Goal: Task Accomplishment & Management: Use online tool/utility

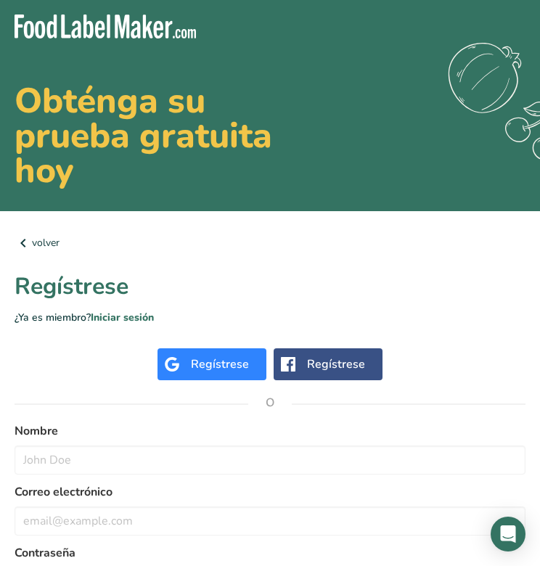
click at [218, 358] on div "Regístrese" at bounding box center [220, 364] width 58 height 17
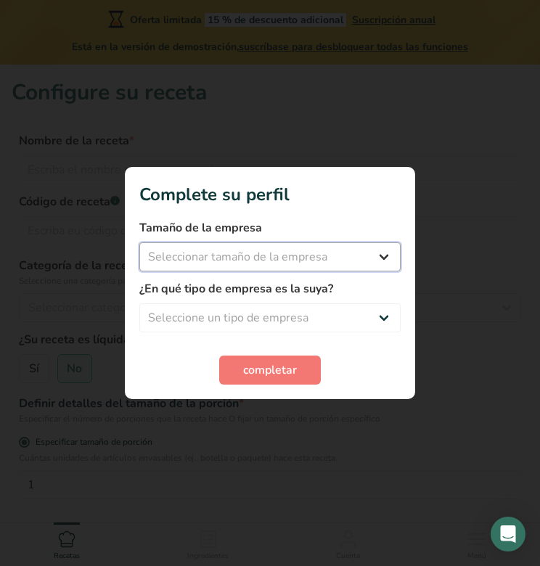
select select "1"
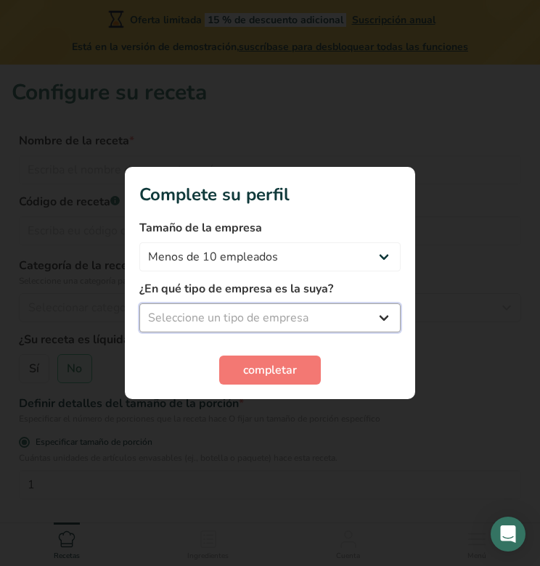
select select "1"
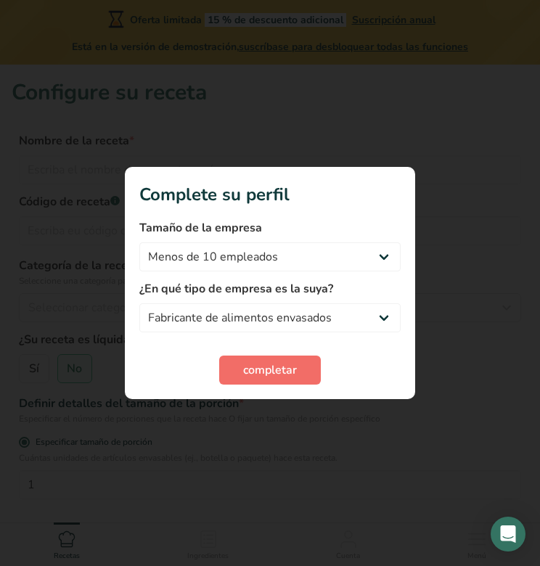
click at [253, 359] on button "completar" at bounding box center [270, 370] width 102 height 29
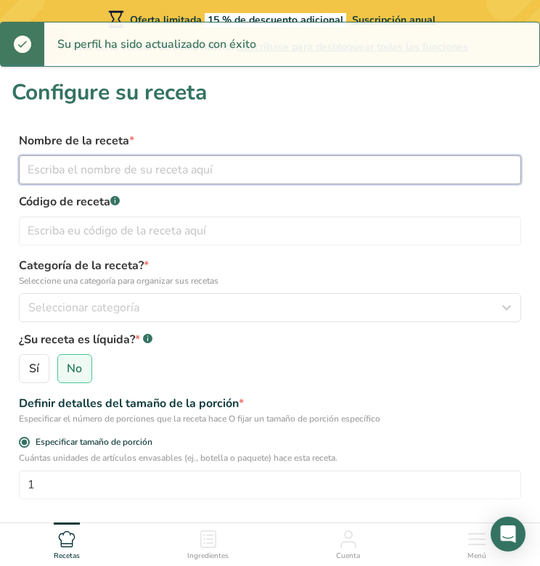
click at [275, 174] on input "text" at bounding box center [270, 169] width 502 height 29
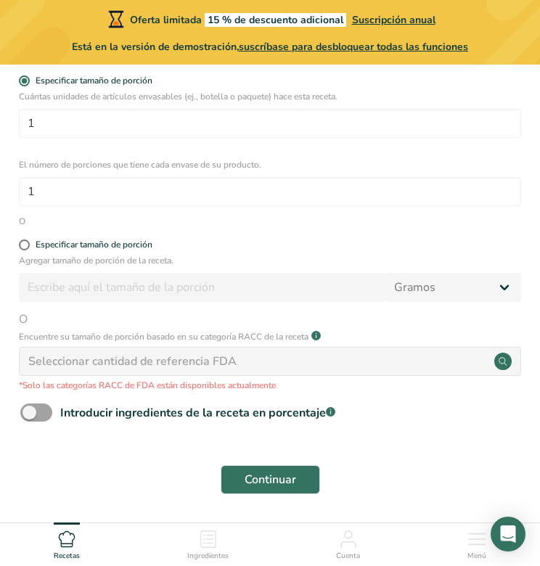
scroll to position [368, 0]
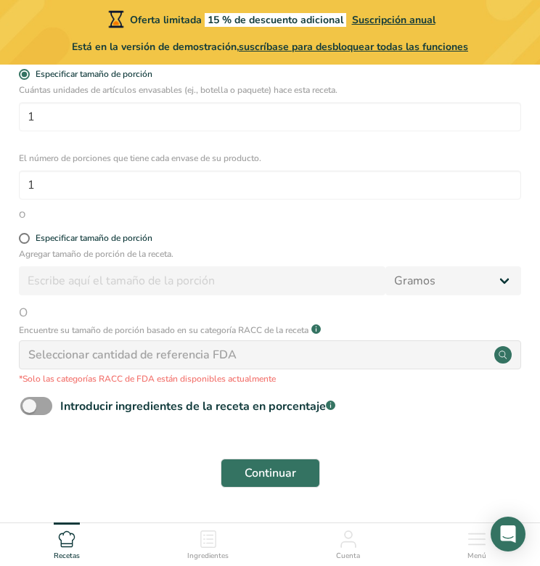
click at [107, 352] on div "Seleccionar cantidad de referencia FDA" at bounding box center [132, 354] width 208 height 17
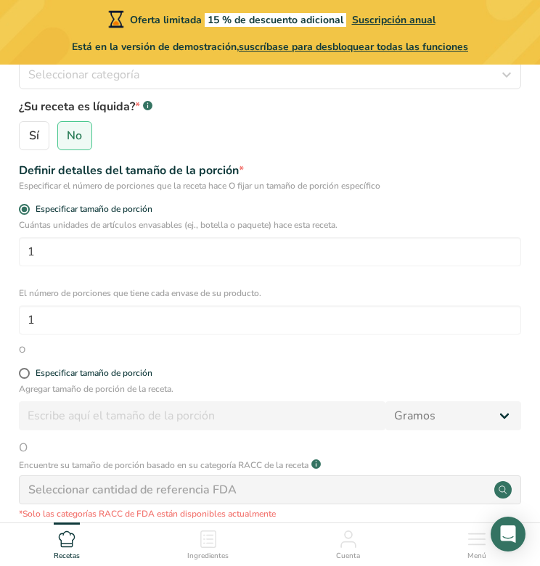
scroll to position [202, 0]
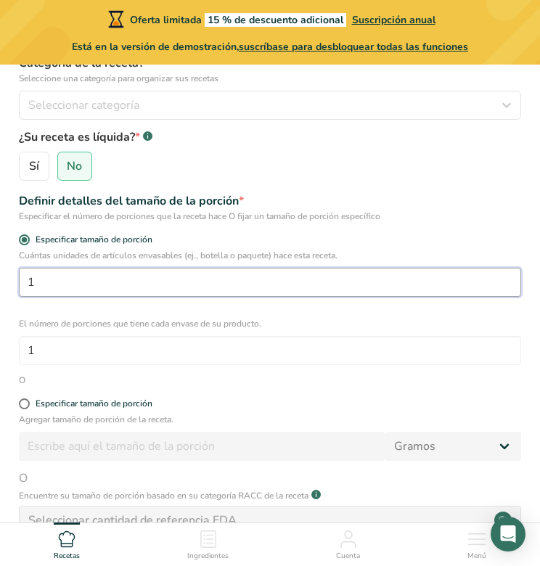
click at [174, 282] on input "1" at bounding box center [270, 282] width 502 height 29
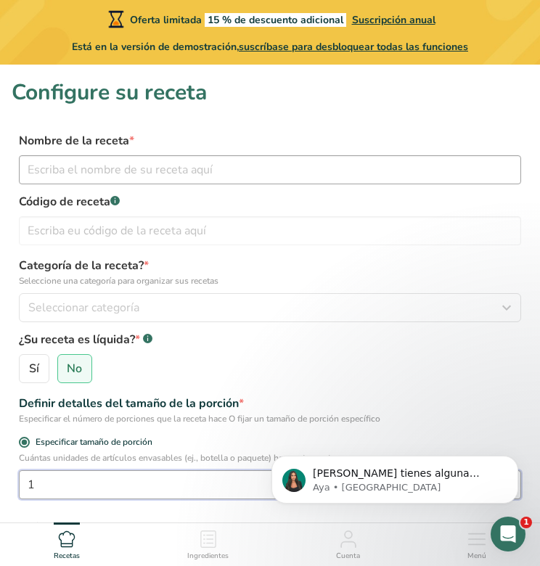
scroll to position [0, 0]
click at [190, 171] on input "text" at bounding box center [270, 169] width 502 height 29
click at [182, 359] on div "Sí No" at bounding box center [270, 368] width 502 height 29
click at [185, 297] on button "Seleccionar categoría" at bounding box center [270, 307] width 502 height 29
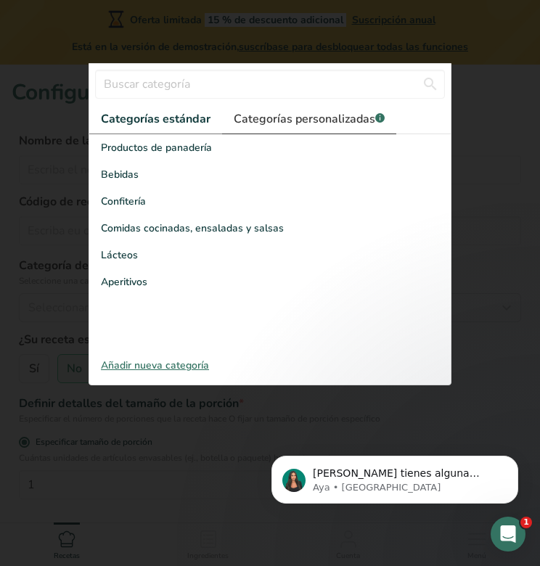
click at [245, 126] on span "Categorías personalizadas .a-a{fill:#347362;}.b-a{fill:#fff;}" at bounding box center [309, 118] width 151 height 17
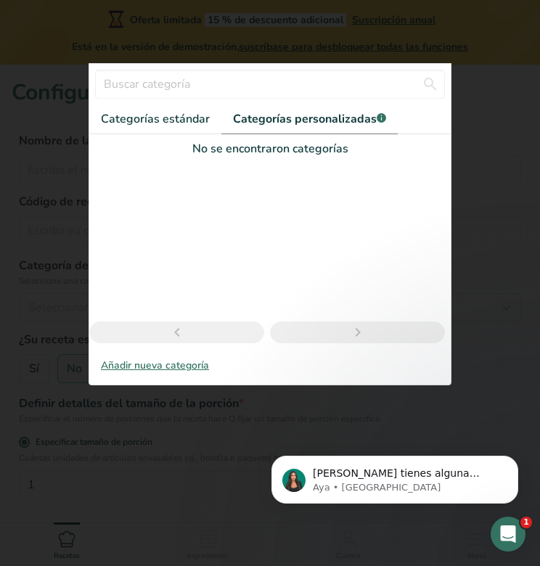
click at [176, 137] on div "No se encontraron categorías" at bounding box center [269, 243] width 361 height 218
click at [176, 134] on link "Categorías estándar" at bounding box center [155, 119] width 132 height 30
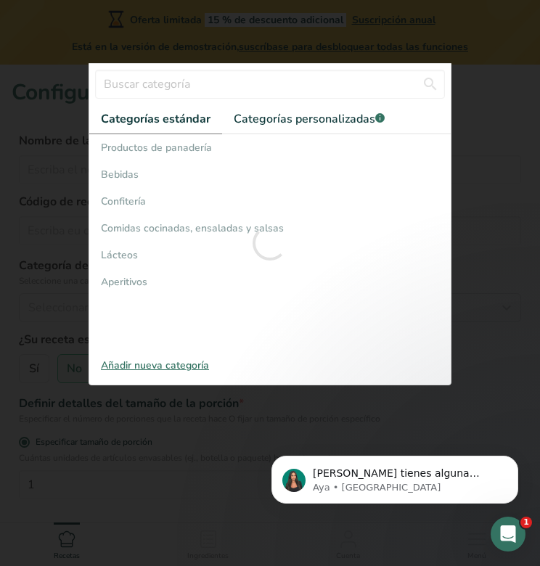
click at [2, 334] on div at bounding box center [270, 283] width 540 height 566
